Goal: Find contact information: Find contact information

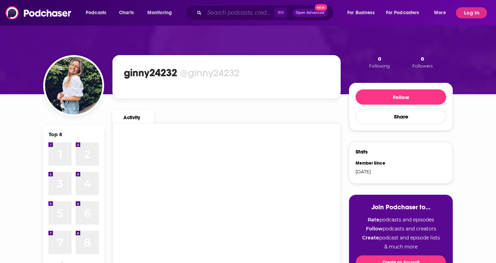
click at [226, 15] on input "Search podcasts, credits, & more..." at bounding box center [239, 12] width 70 height 11
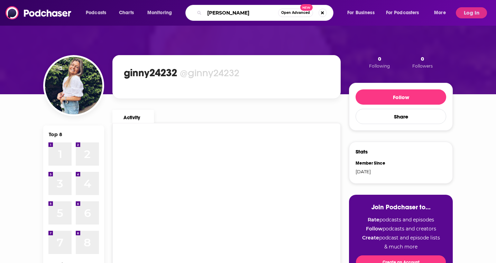
type input "[PERSON_NAME]"
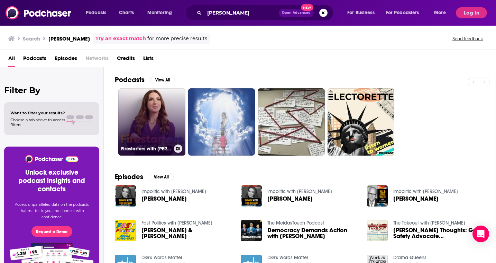
click at [163, 125] on link "Firestarters with [PERSON_NAME]" at bounding box center [151, 121] width 67 height 67
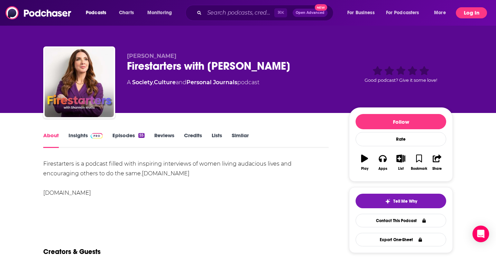
click at [458, 11] on button "Log In" at bounding box center [471, 12] width 31 height 11
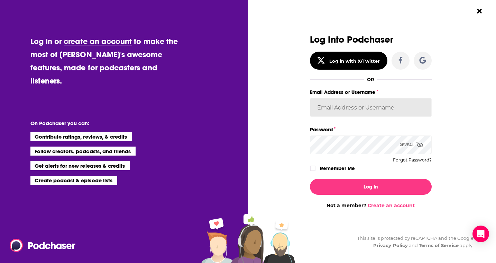
click at [329, 112] on input "Email Address or Username" at bounding box center [371, 107] width 122 height 19
type input "[PERSON_NAME][EMAIL_ADDRESS][DOMAIN_NAME]"
click at [310, 179] on button "Log In" at bounding box center [371, 187] width 122 height 16
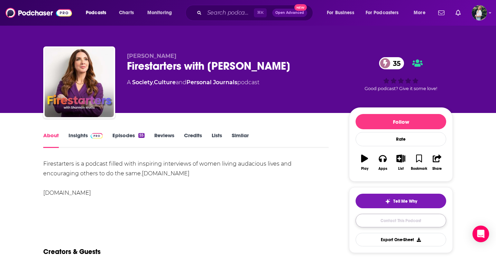
click at [390, 222] on link "Contact This Podcast" at bounding box center [401, 219] width 91 height 13
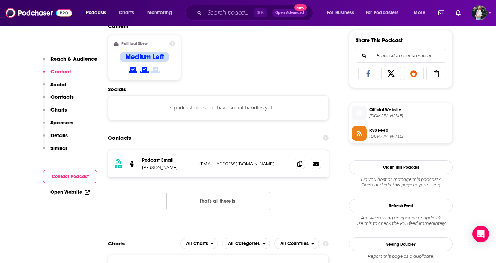
scroll to position [438, 0]
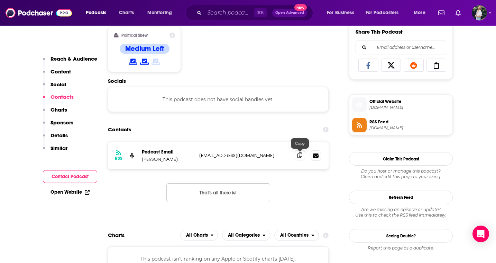
click at [301, 159] on span at bounding box center [300, 155] width 10 height 10
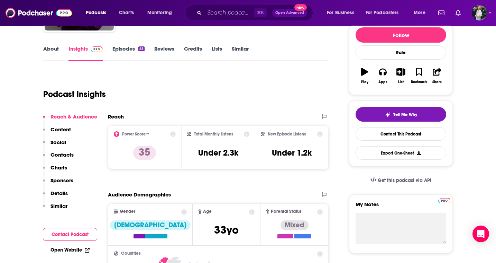
scroll to position [0, 0]
